Goal: Information Seeking & Learning: Learn about a topic

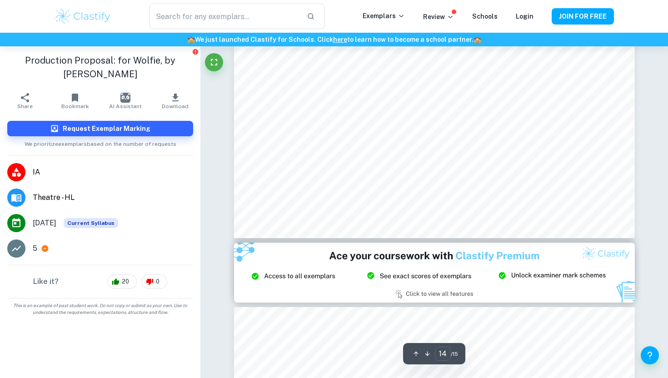
scroll to position [8015, 0]
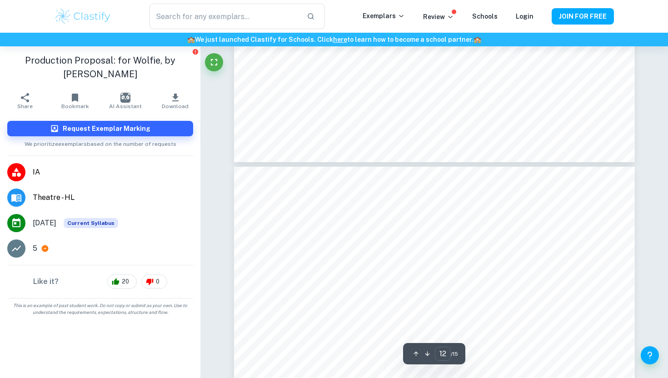
type input "11"
